Goal: Transaction & Acquisition: Purchase product/service

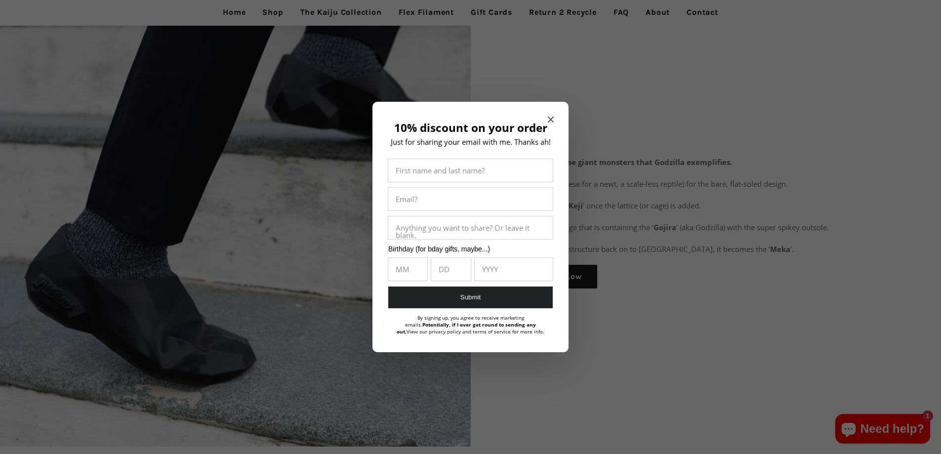
scroll to position [1728, 0]
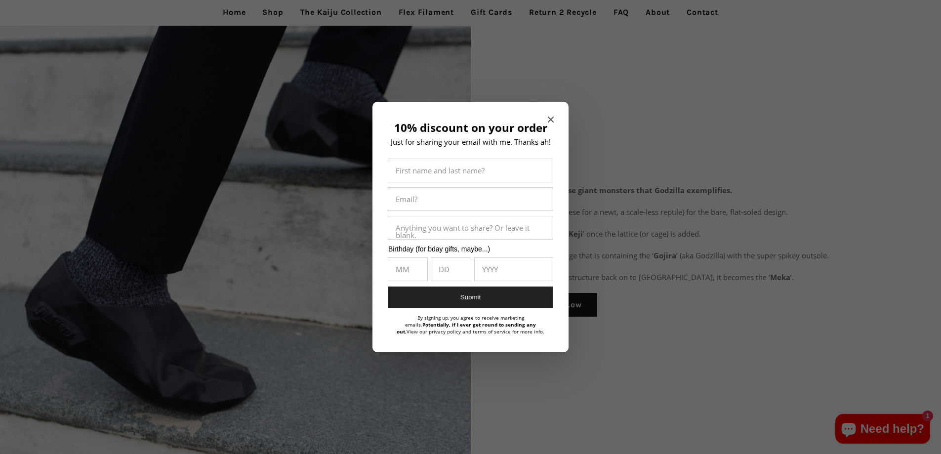
click at [549, 117] on icon "Close modal" at bounding box center [551, 120] width 6 height 6
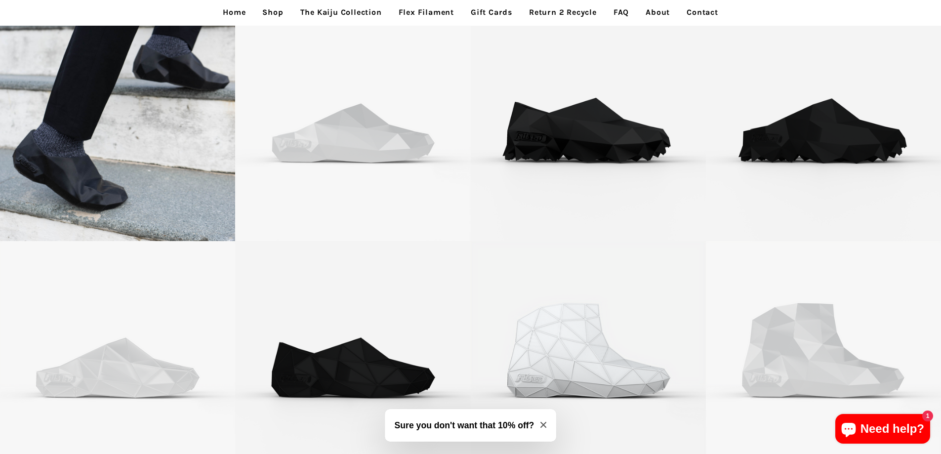
scroll to position [2482, 0]
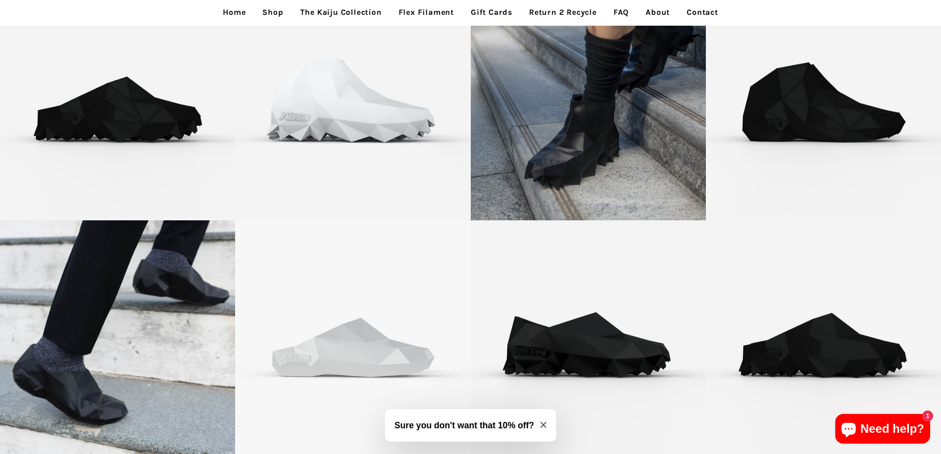
click at [265, 18] on link "Shop" at bounding box center [273, 12] width 36 height 25
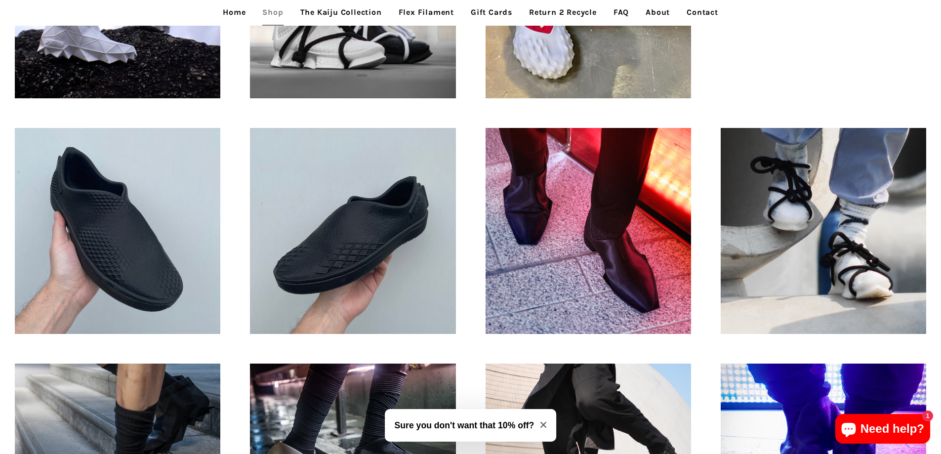
scroll to position [691, 0]
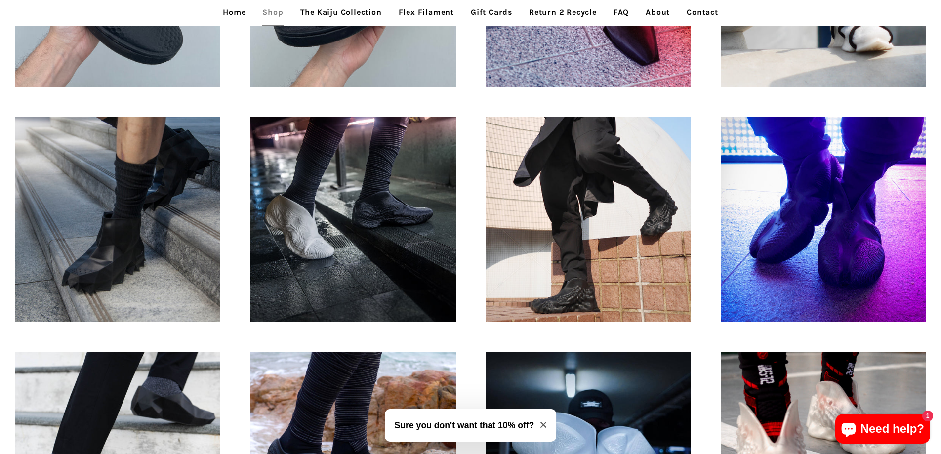
click at [826, 276] on span "FUSED Gaiba - 3D printed footwear Regular price A$305" at bounding box center [822, 219] width 205 height 205
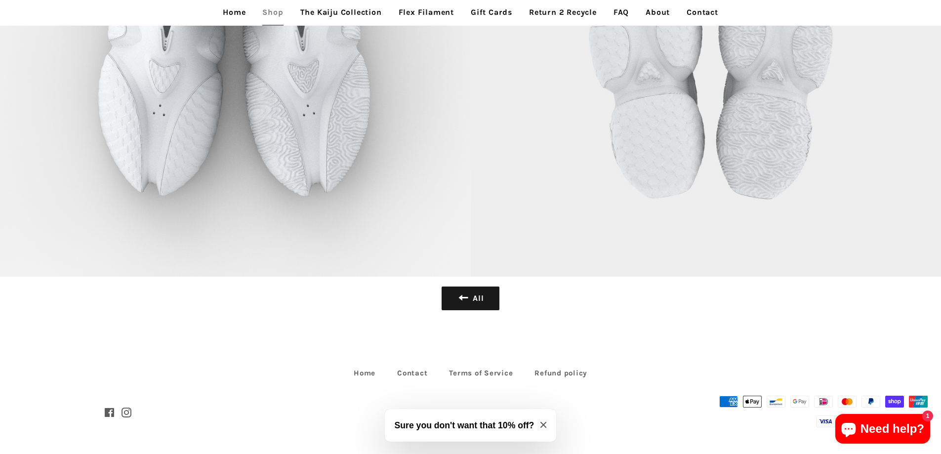
scroll to position [3117, 0]
